Goal: Transaction & Acquisition: Download file/media

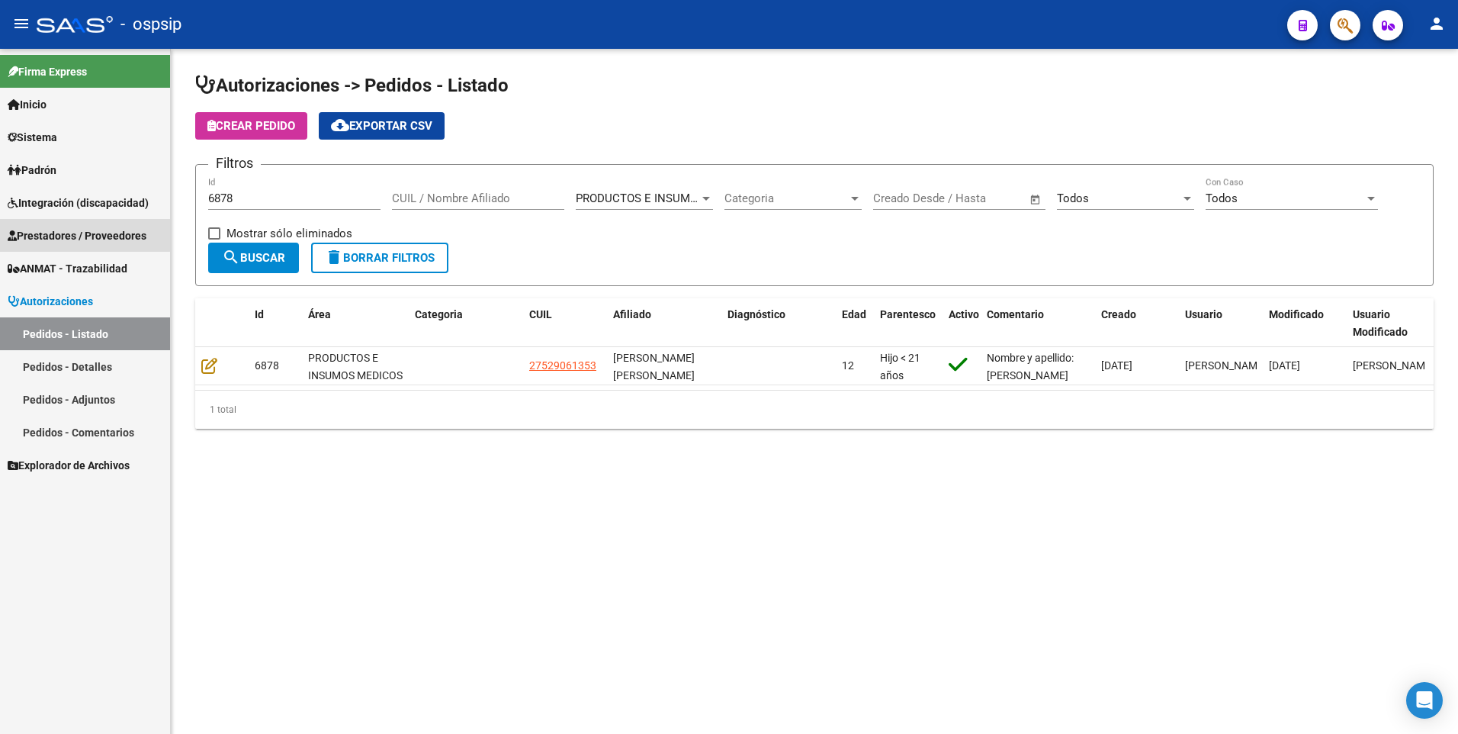
click at [75, 235] on span "Prestadores / Proveedores" at bounding box center [77, 235] width 139 height 17
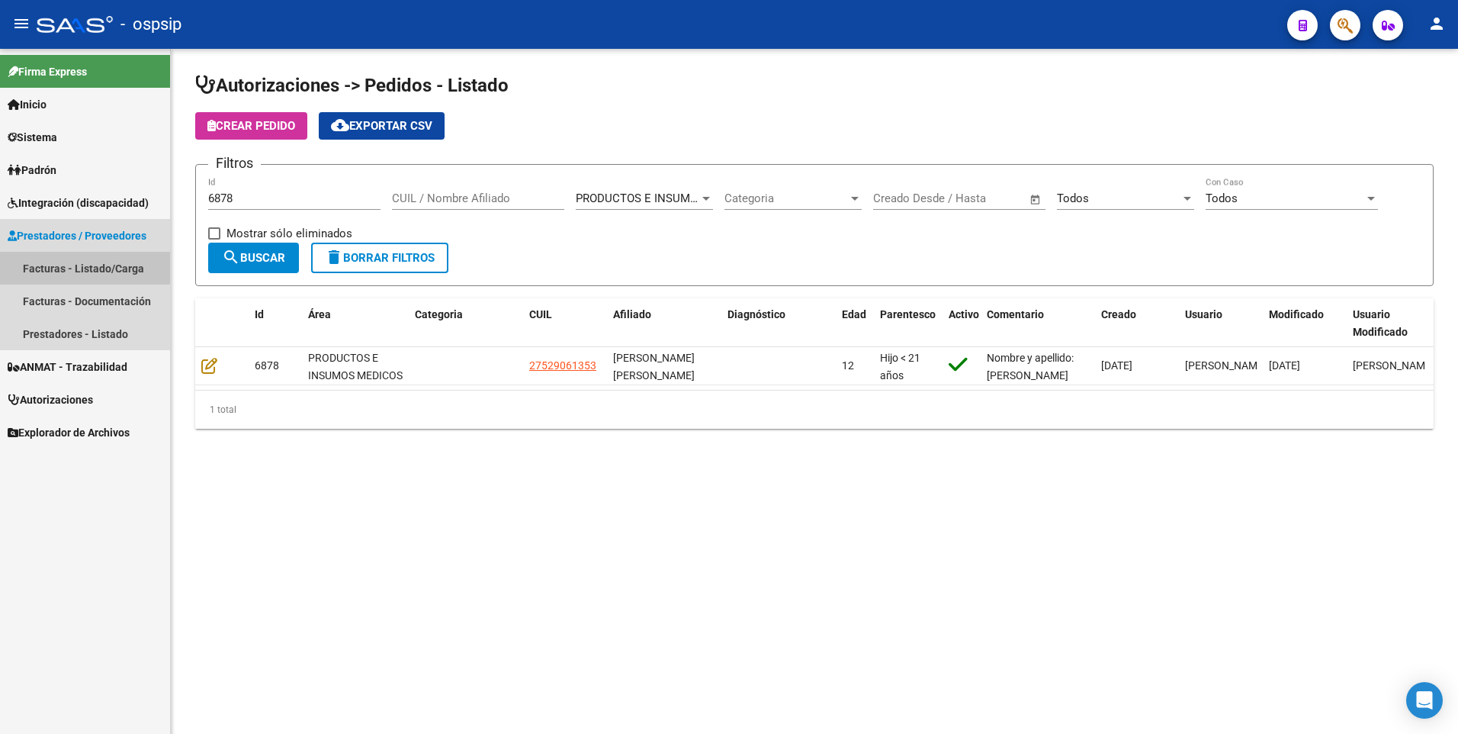
click at [72, 262] on link "Facturas - Listado/Carga" at bounding box center [85, 268] width 170 height 33
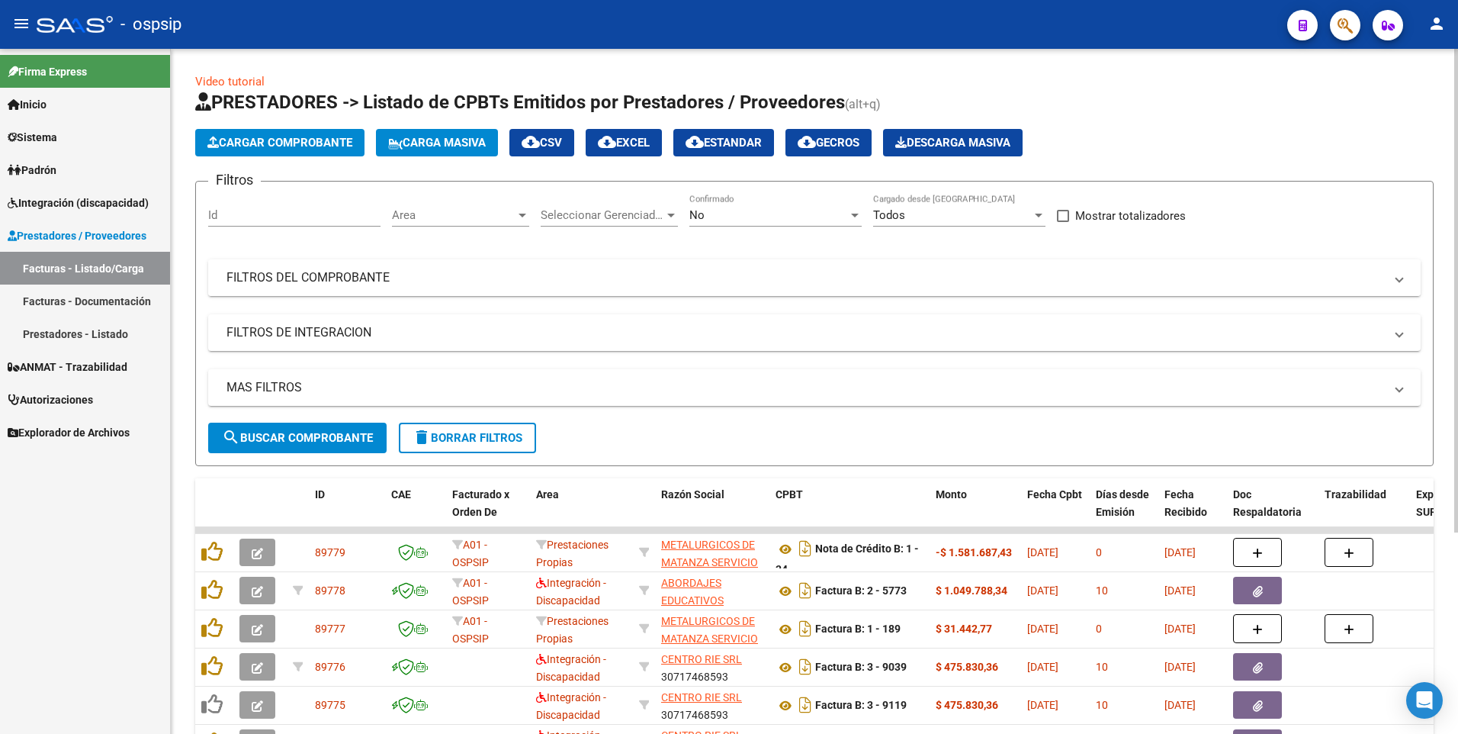
click at [303, 278] on mat-panel-title "FILTROS DEL COMPROBANTE" at bounding box center [804, 277] width 1157 height 17
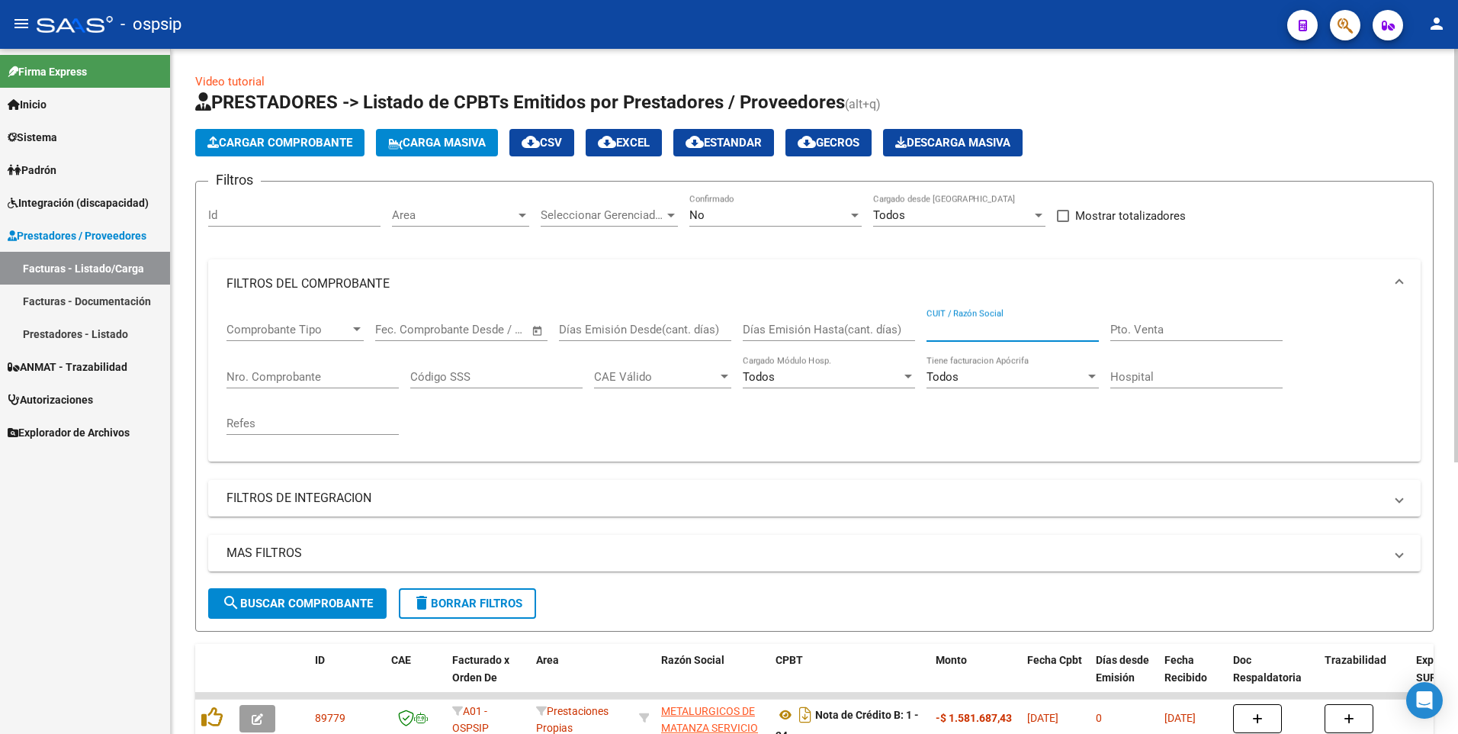
click at [1039, 329] on input "CUIT / Razón Social" at bounding box center [1012, 330] width 172 height 14
type input "30710488572"
click at [856, 213] on div at bounding box center [855, 215] width 8 height 4
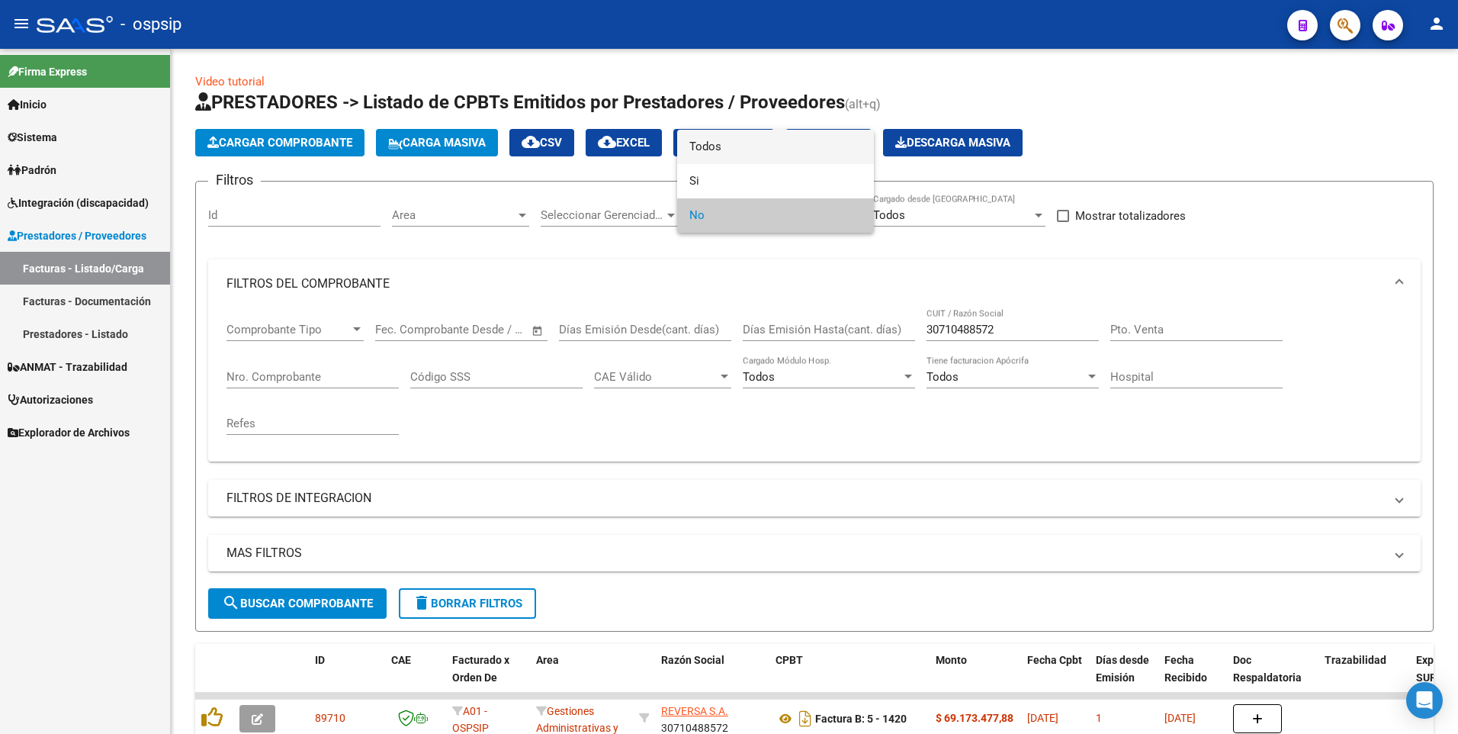
click at [731, 146] on span "Todos" at bounding box center [775, 147] width 172 height 34
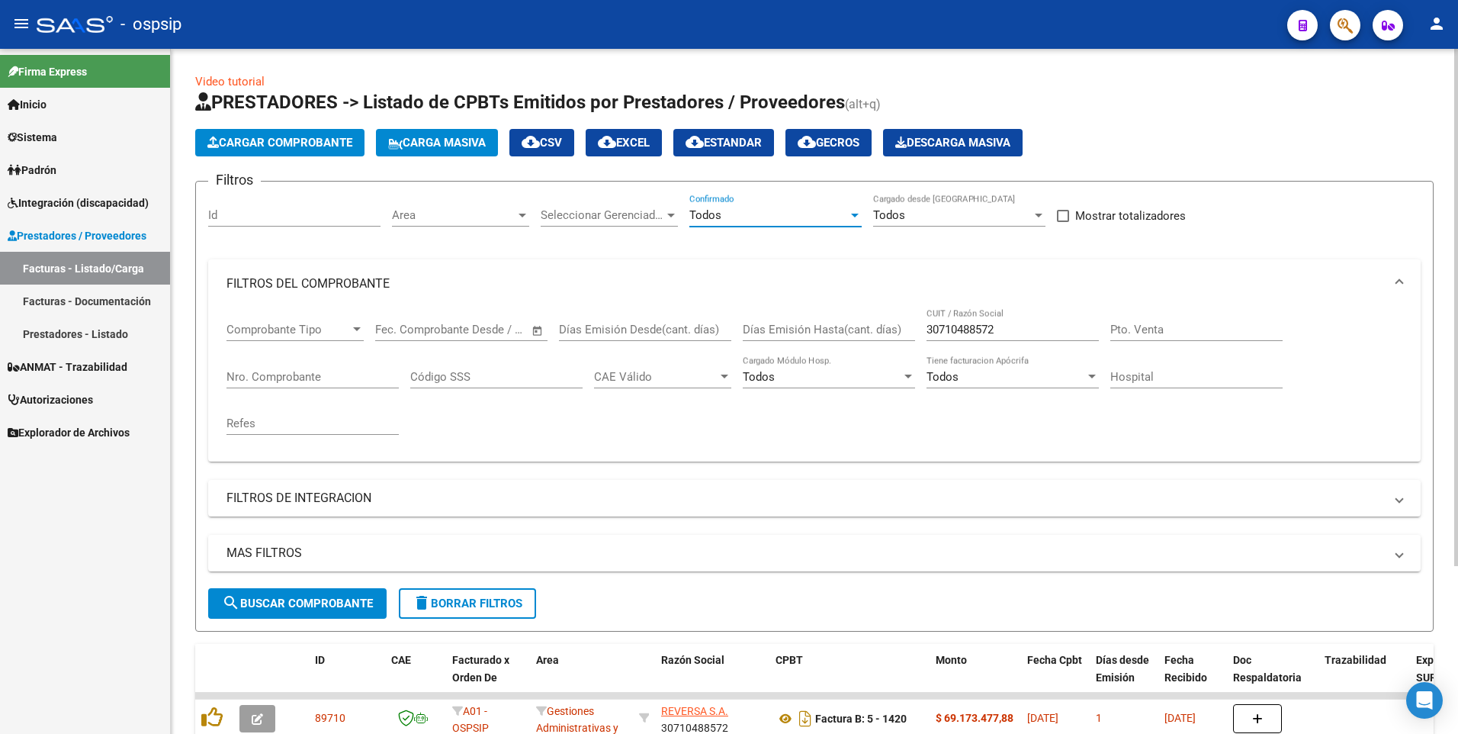
click at [312, 612] on button "search Buscar Comprobante" at bounding box center [297, 603] width 178 height 30
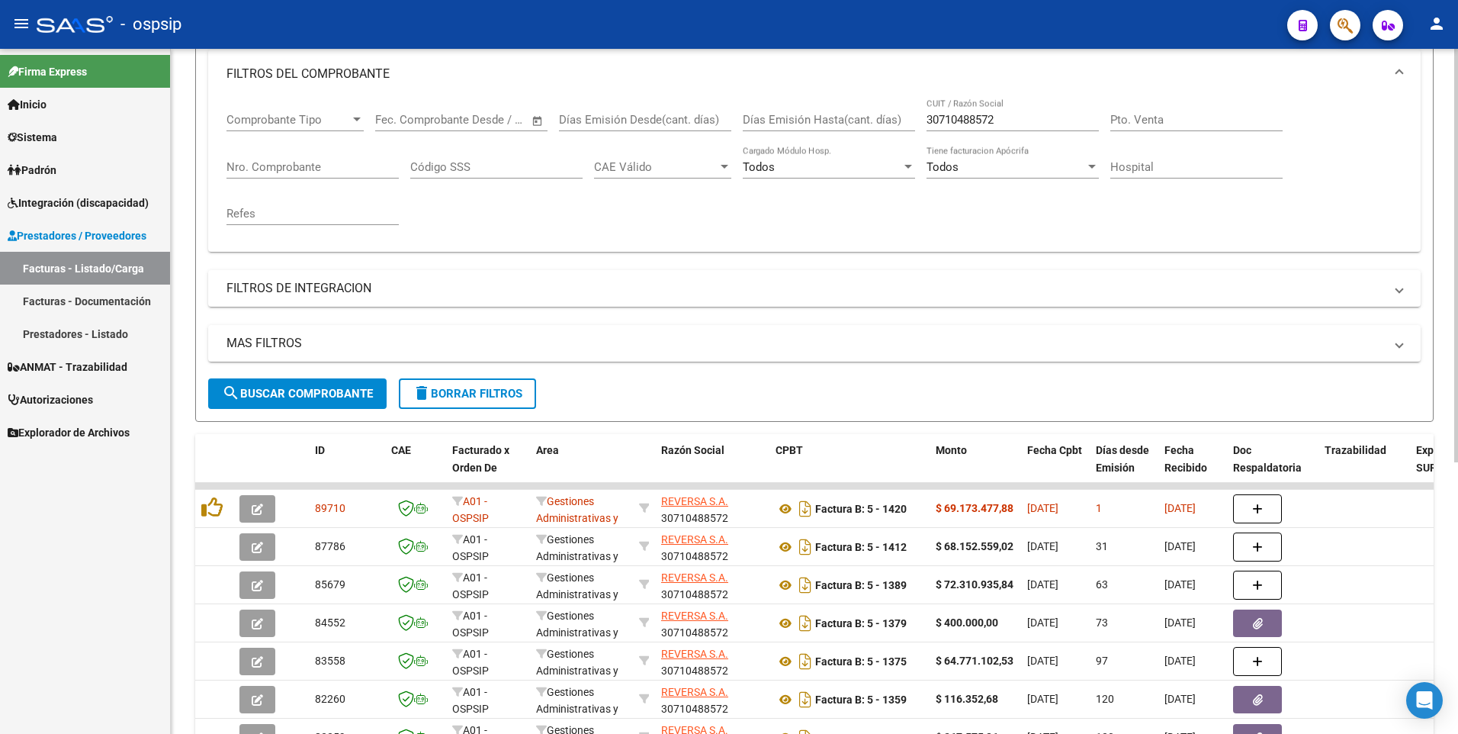
scroll to position [226, 0]
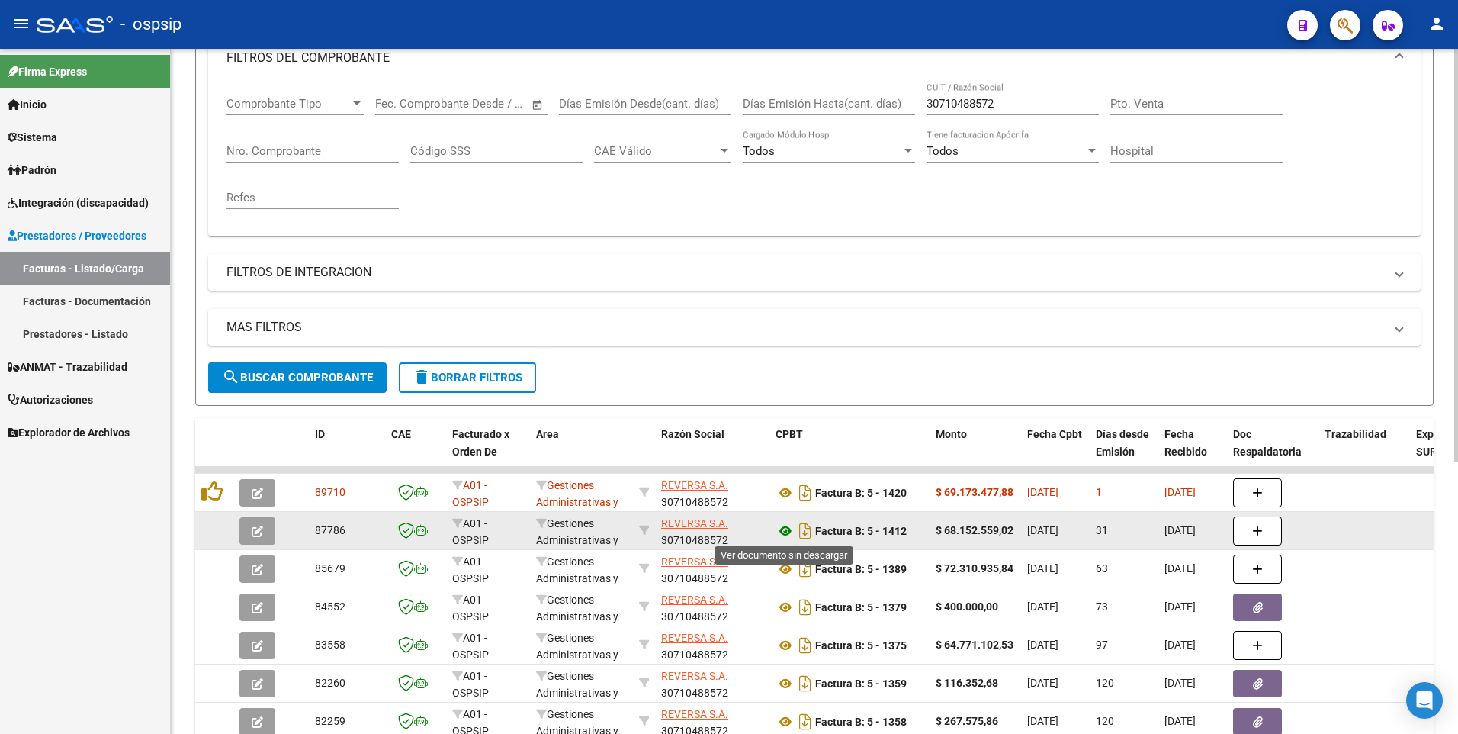
click at [791, 531] on icon at bounding box center [785, 531] width 20 height 18
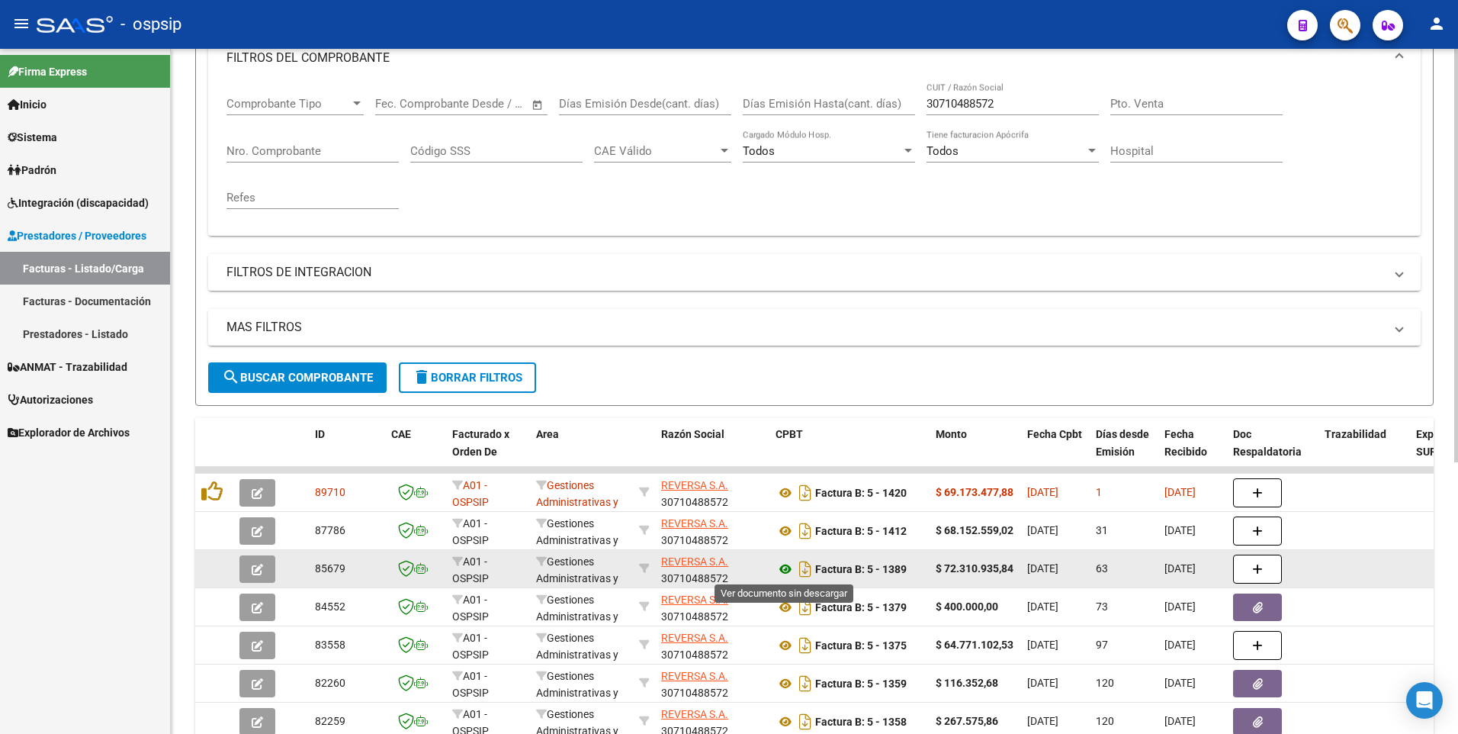
click at [787, 571] on icon at bounding box center [785, 569] width 20 height 18
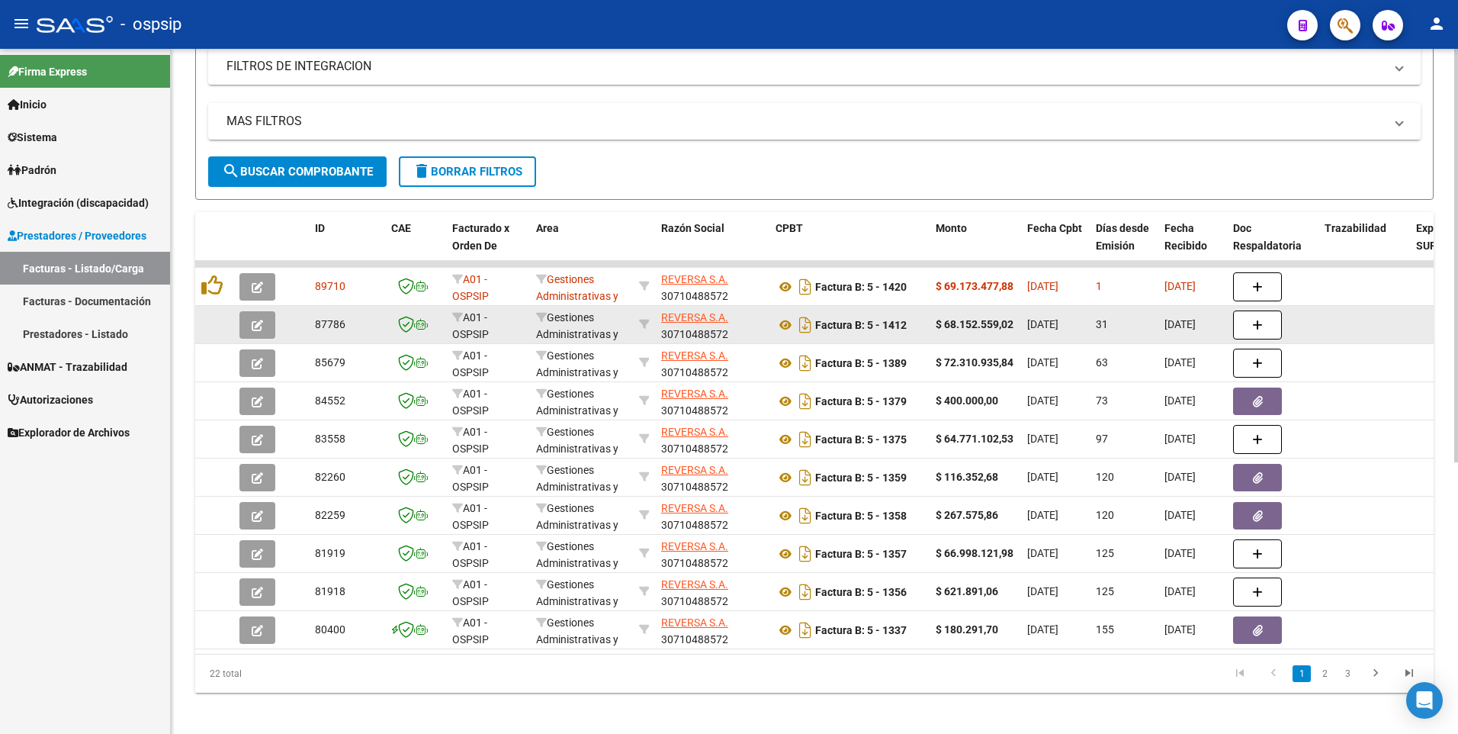
scroll to position [451, 0]
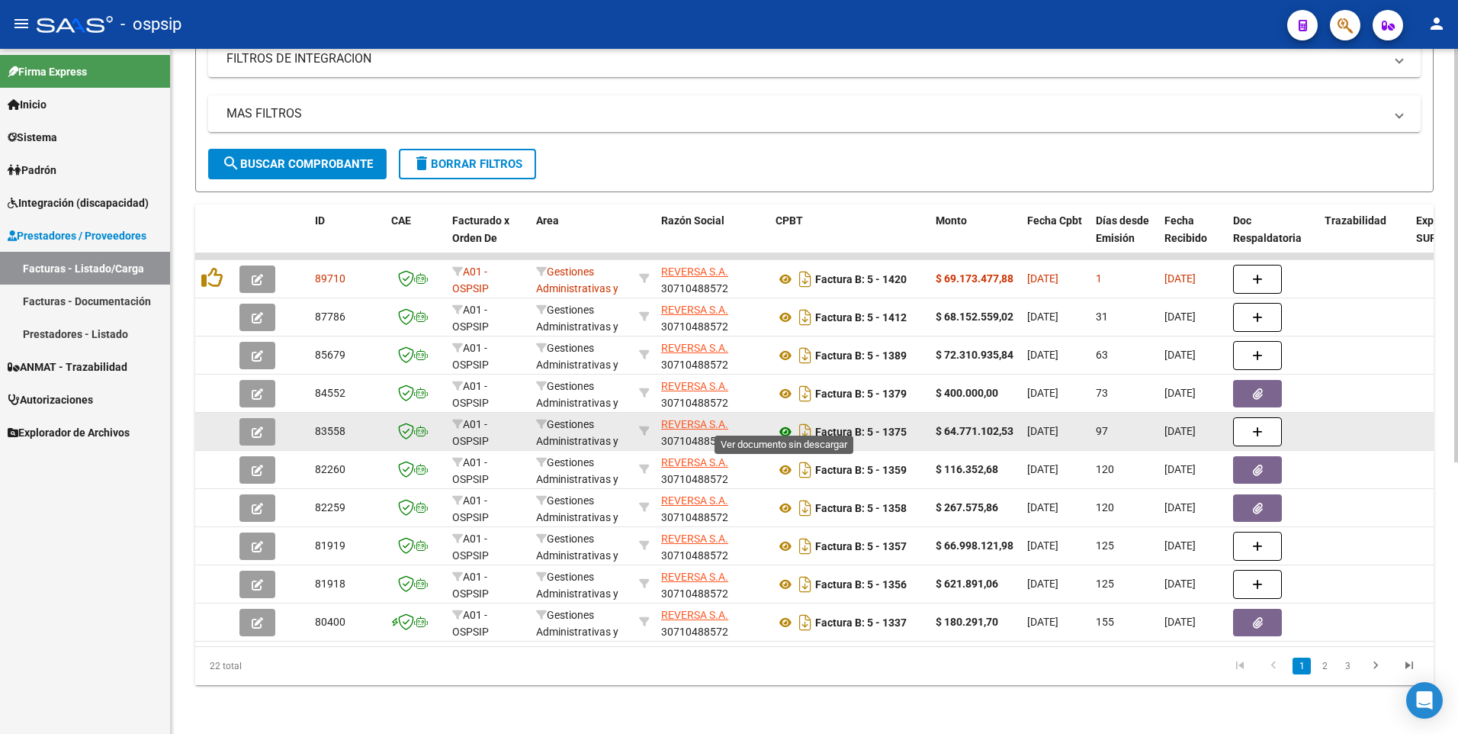
click at [785, 422] on icon at bounding box center [785, 431] width 20 height 18
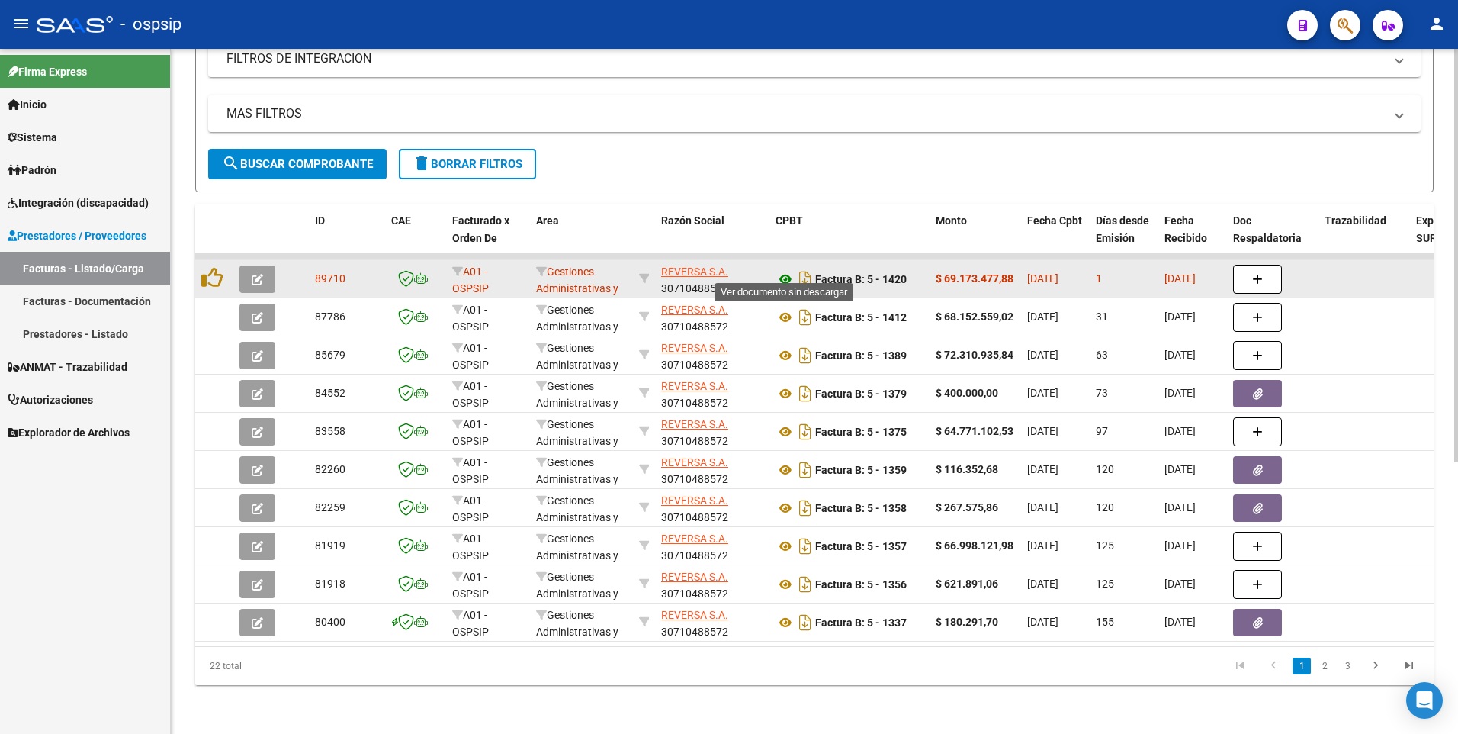
click at [788, 271] on icon at bounding box center [785, 279] width 20 height 18
